Goal: Check status: Check status

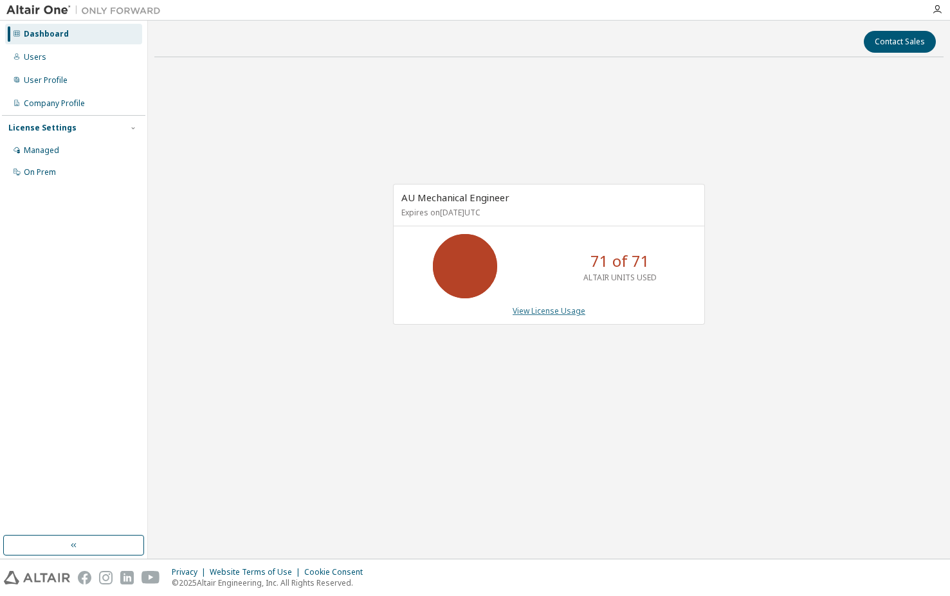
click at [562, 308] on link "View License Usage" at bounding box center [549, 311] width 73 height 11
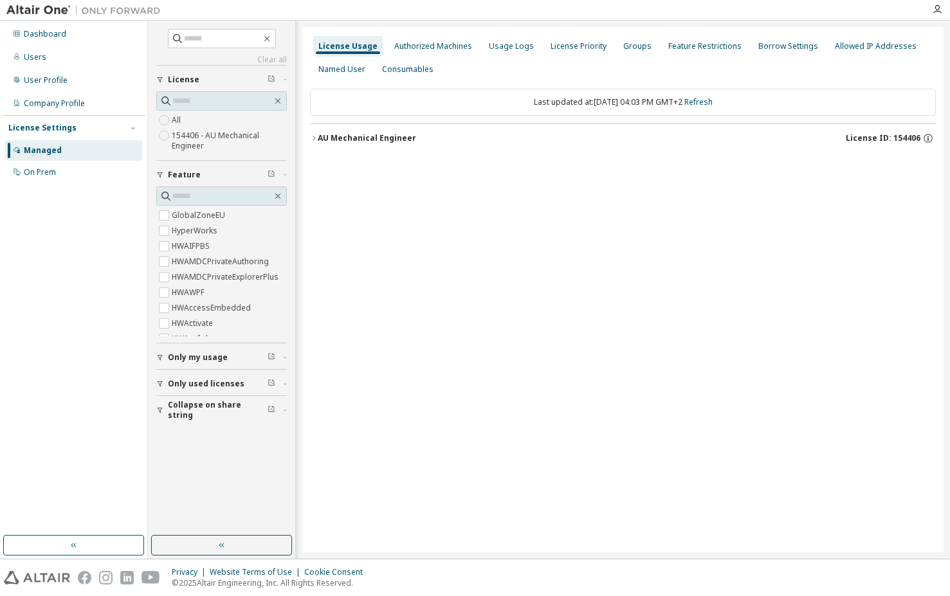
click at [315, 136] on icon "button" at bounding box center [314, 138] width 8 height 8
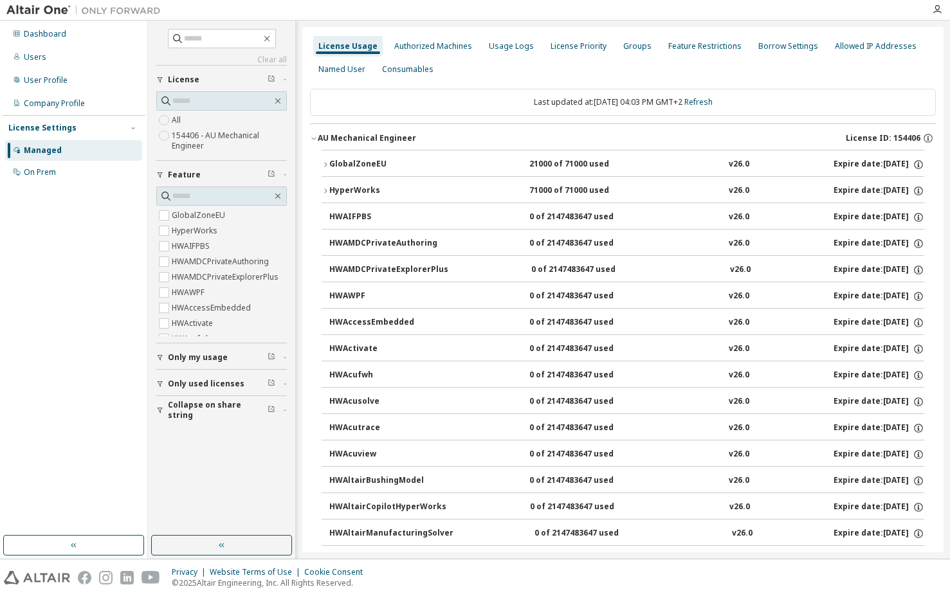
click at [392, 160] on div "GlobalZoneEU" at bounding box center [387, 165] width 116 height 12
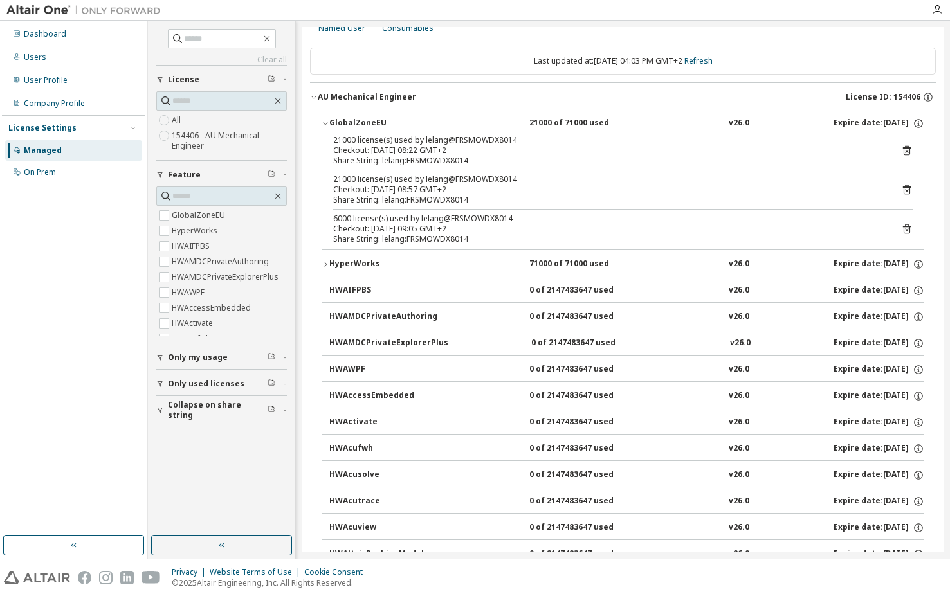
scroll to position [64, 0]
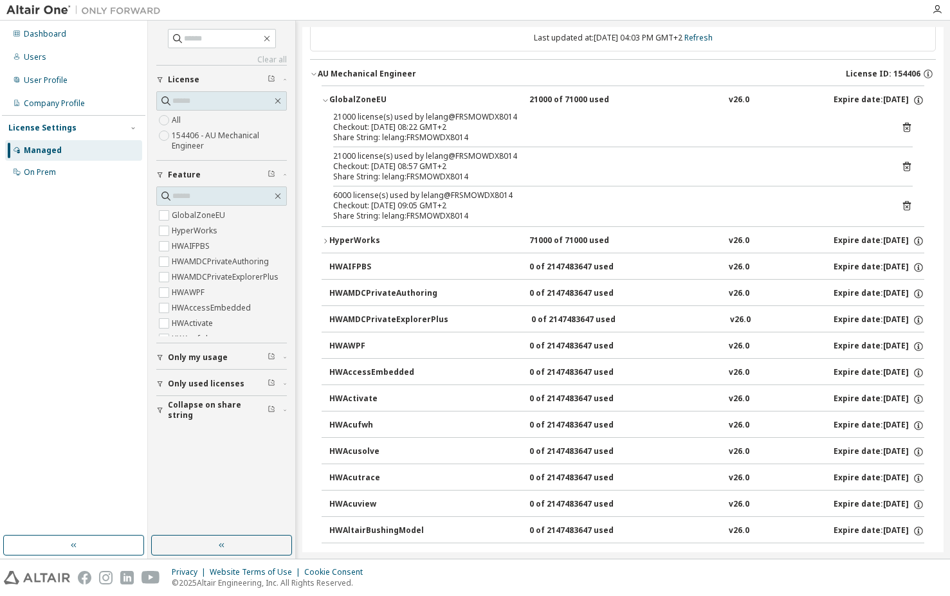
click at [326, 241] on icon "button" at bounding box center [326, 241] width 8 height 8
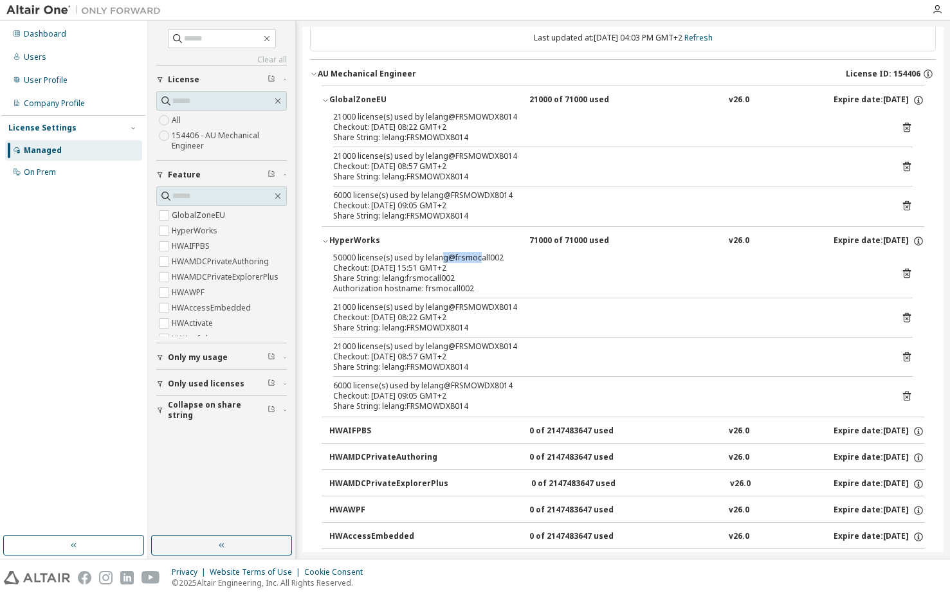
drag, startPoint x: 476, startPoint y: 257, endPoint x: 439, endPoint y: 259, distance: 36.7
click at [439, 259] on div "50000 license(s) used by lelang@frsmocall002" at bounding box center [607, 258] width 549 height 10
drag, startPoint x: 439, startPoint y: 259, endPoint x: 493, endPoint y: 257, distance: 53.5
click at [500, 257] on div "50000 license(s) used by lelang@frsmocall002" at bounding box center [607, 258] width 549 height 10
drag, startPoint x: 494, startPoint y: 257, endPoint x: 443, endPoint y: 257, distance: 51.5
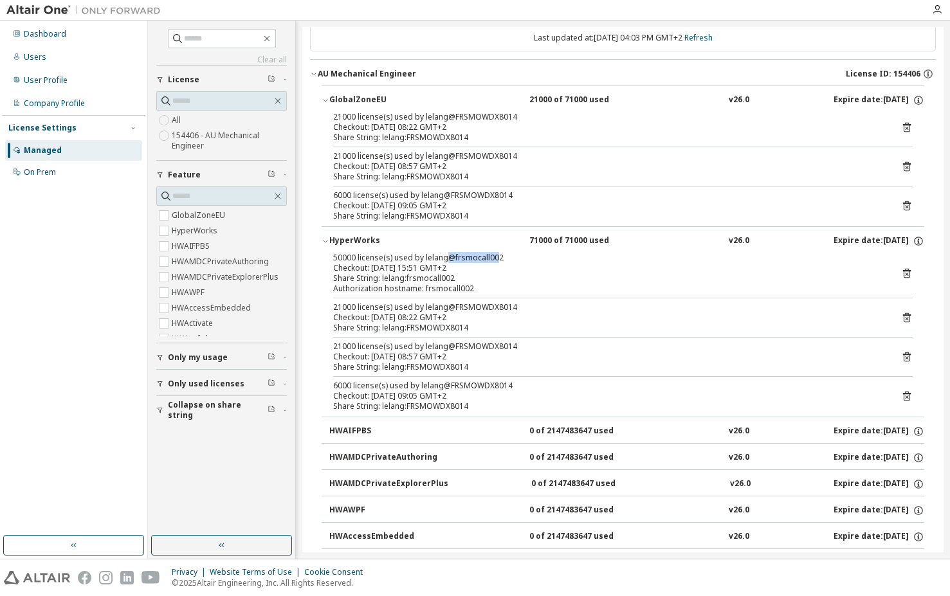
click at [443, 257] on div "50000 license(s) used by lelang@frsmocall002" at bounding box center [607, 258] width 549 height 10
drag, startPoint x: 356, startPoint y: 255, endPoint x: 334, endPoint y: 256, distance: 22.5
click at [334, 256] on div "50000 license(s) used by lelang@frsmocall002" at bounding box center [607, 258] width 549 height 10
click at [901, 273] on icon at bounding box center [907, 274] width 12 height 12
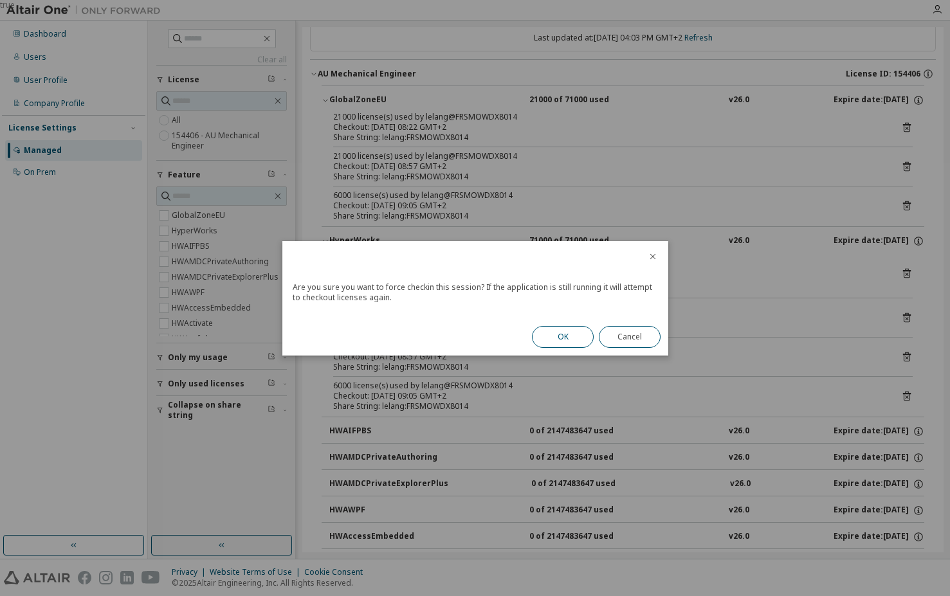
click at [559, 338] on button "OK" at bounding box center [563, 337] width 62 height 22
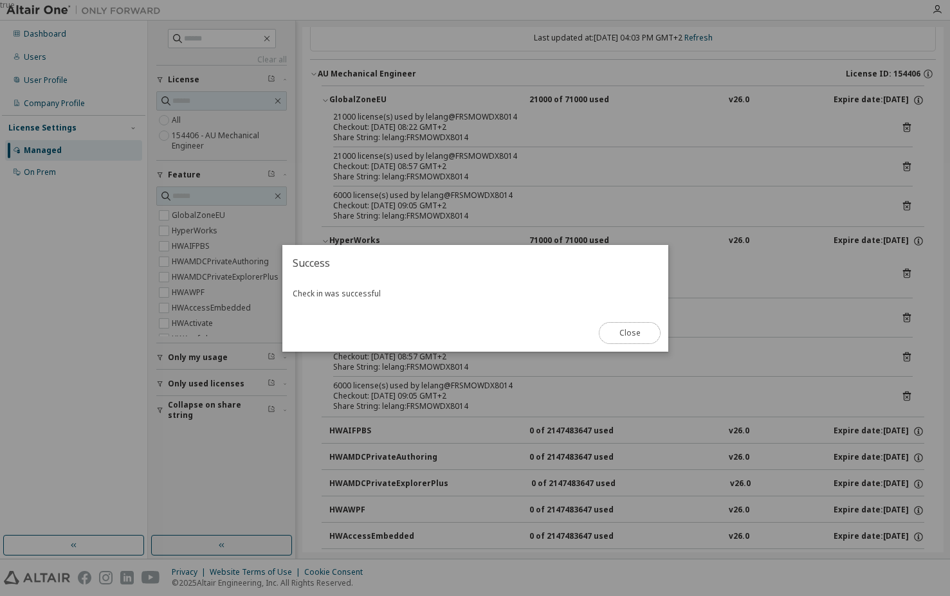
click at [616, 337] on button "Close" at bounding box center [630, 333] width 62 height 22
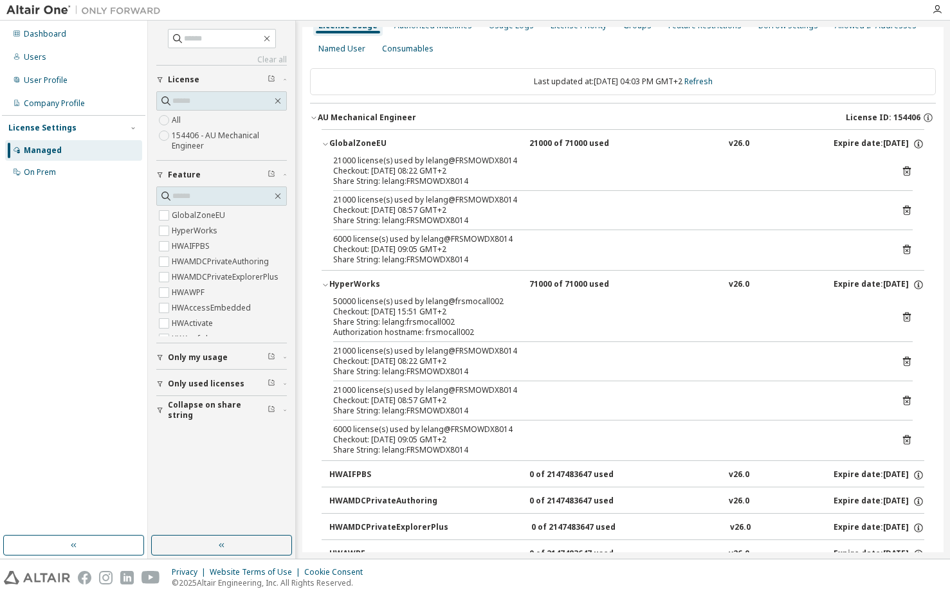
scroll to position [0, 0]
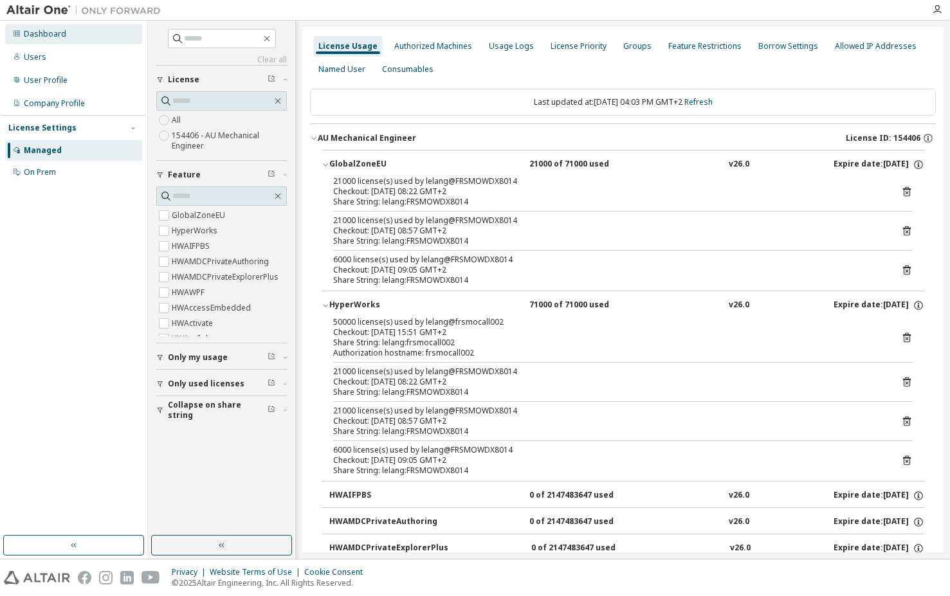
click at [39, 38] on div "Dashboard" at bounding box center [45, 34] width 42 height 10
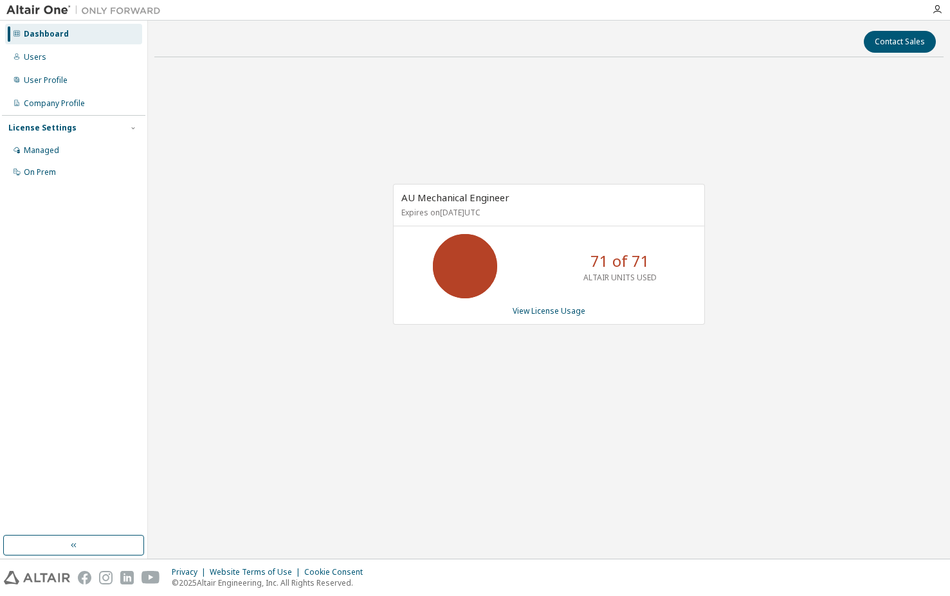
click at [53, 31] on div "Dashboard" at bounding box center [46, 34] width 45 height 10
click at [548, 311] on link "View License Usage" at bounding box center [549, 311] width 73 height 11
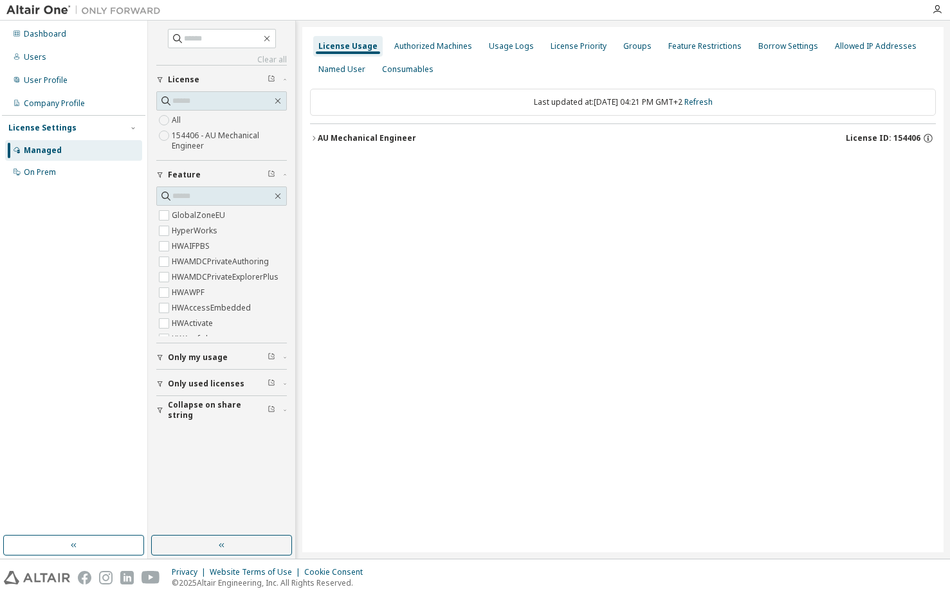
click at [313, 134] on icon "button" at bounding box center [314, 138] width 8 height 8
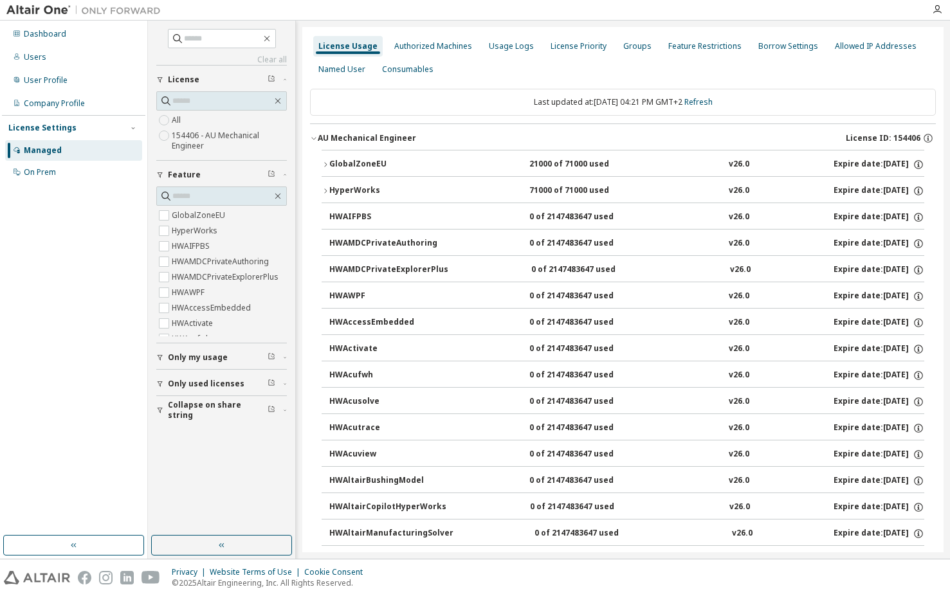
click at [326, 185] on button "HyperWorks 71000 of 71000 used v26.0 Expire date: [DATE]" at bounding box center [623, 191] width 603 height 28
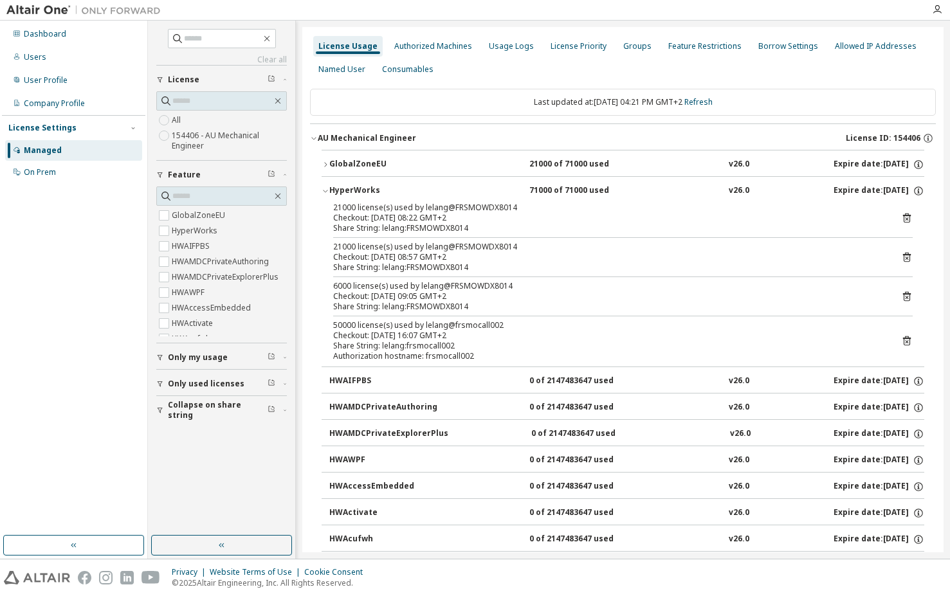
click at [441, 347] on div "Share String: lelang:frsmocall002" at bounding box center [607, 346] width 549 height 10
click at [901, 344] on icon at bounding box center [907, 341] width 12 height 12
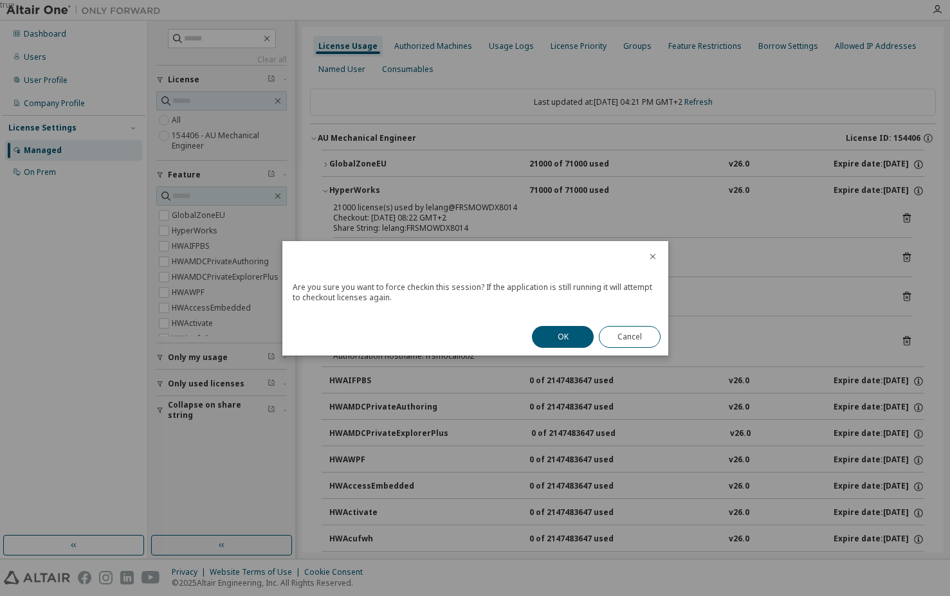
click at [553, 337] on button "OK" at bounding box center [563, 337] width 62 height 22
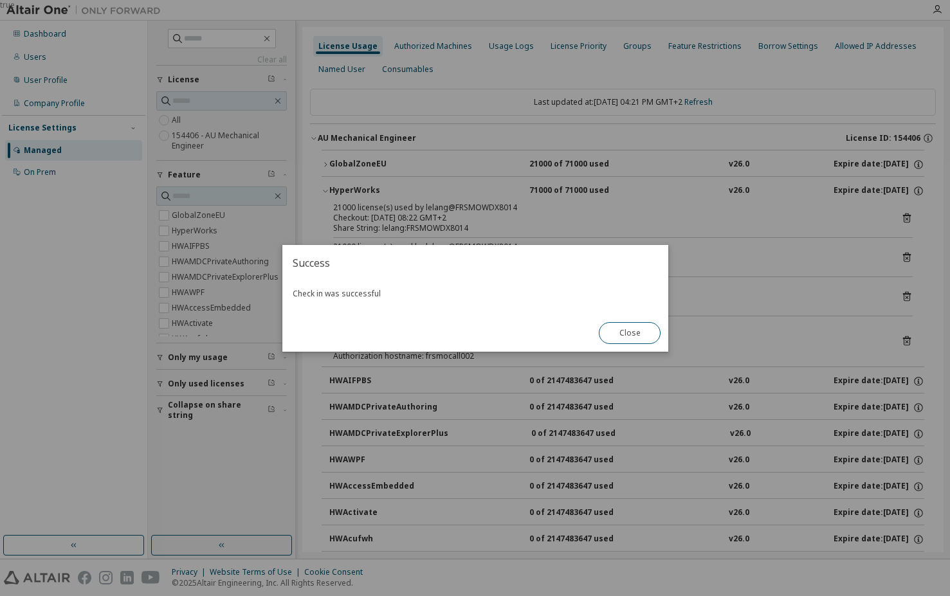
click at [629, 332] on button "Close" at bounding box center [630, 333] width 62 height 22
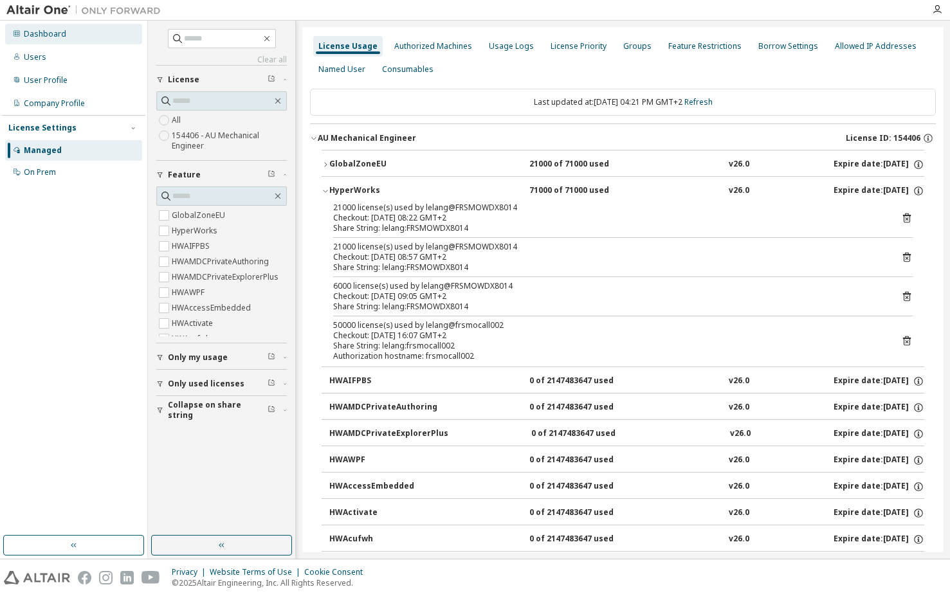
click at [42, 36] on div "Dashboard" at bounding box center [45, 34] width 42 height 10
